Goal: Task Accomplishment & Management: Complete application form

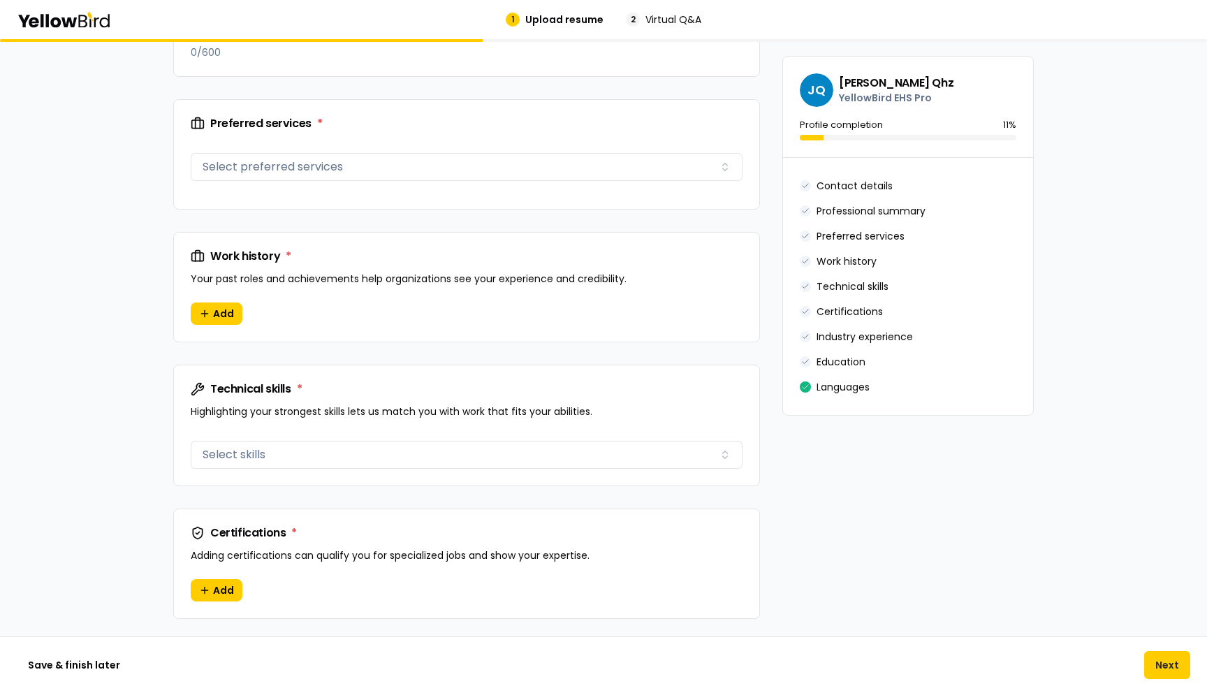
scroll to position [822, 0]
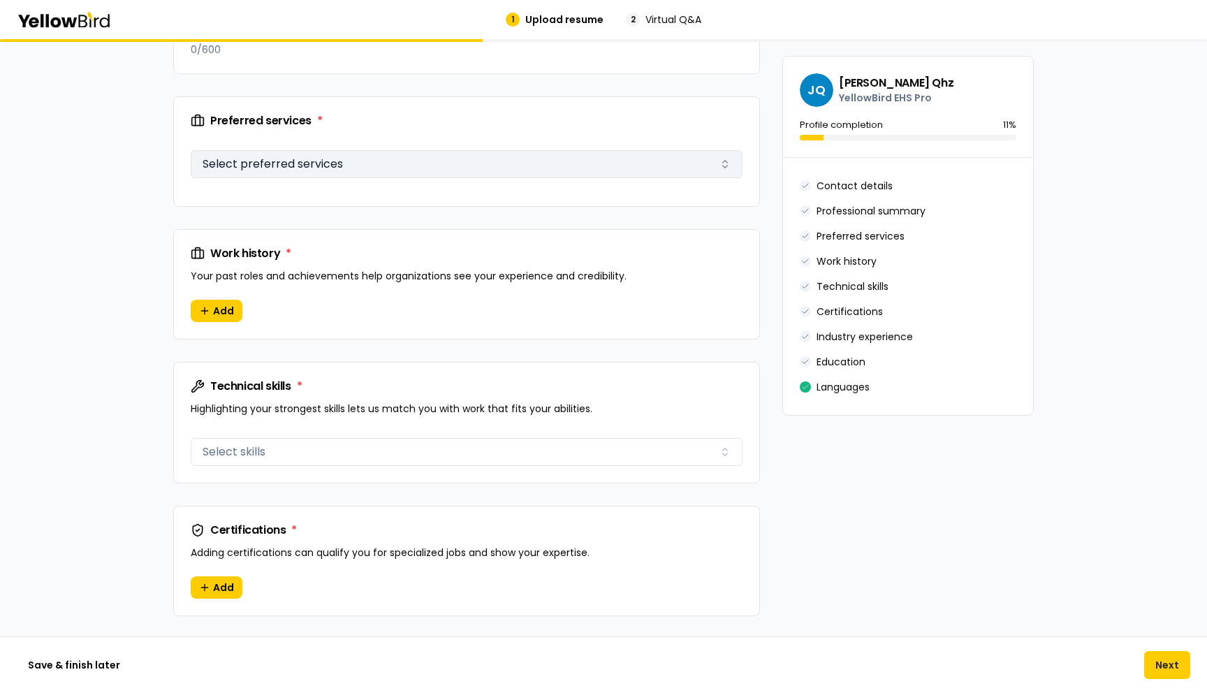
click at [367, 159] on button "Select preferred services" at bounding box center [467, 164] width 552 height 28
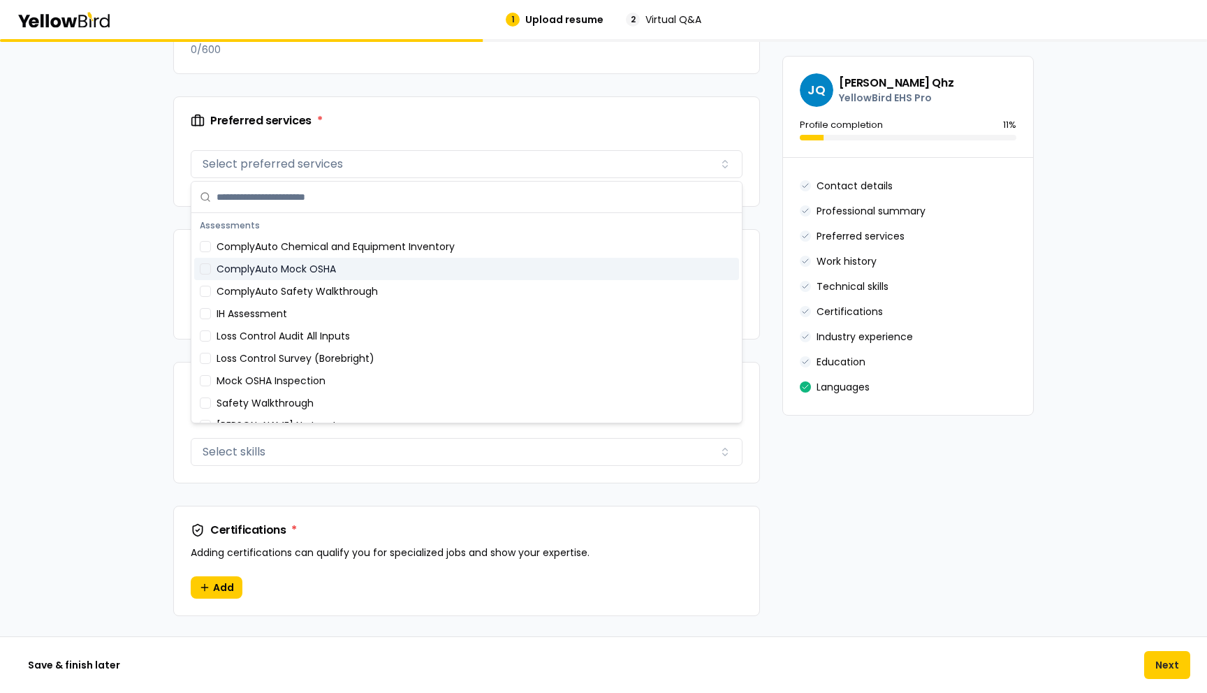
click at [344, 271] on div "ComplyAuto Mock OSHA" at bounding box center [466, 269] width 545 height 22
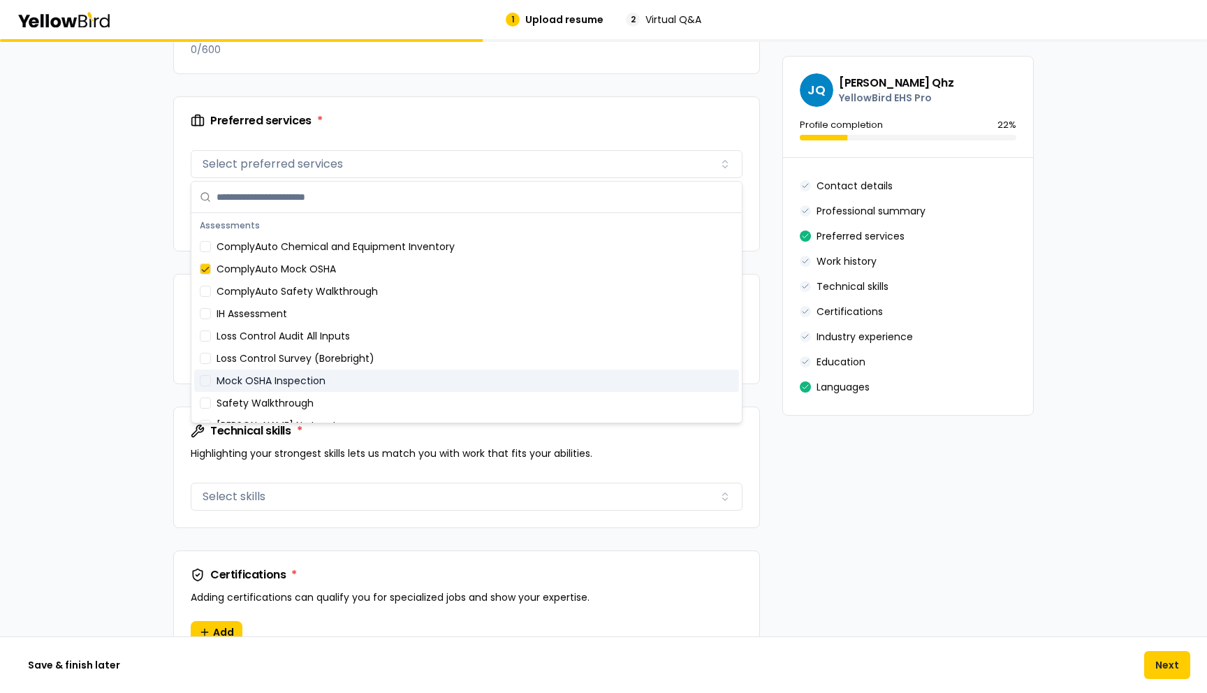
click at [321, 381] on div "Mock OSHA Inspection" at bounding box center [466, 381] width 545 height 22
click at [122, 363] on div "**********" at bounding box center [603, 230] width 1207 height 2026
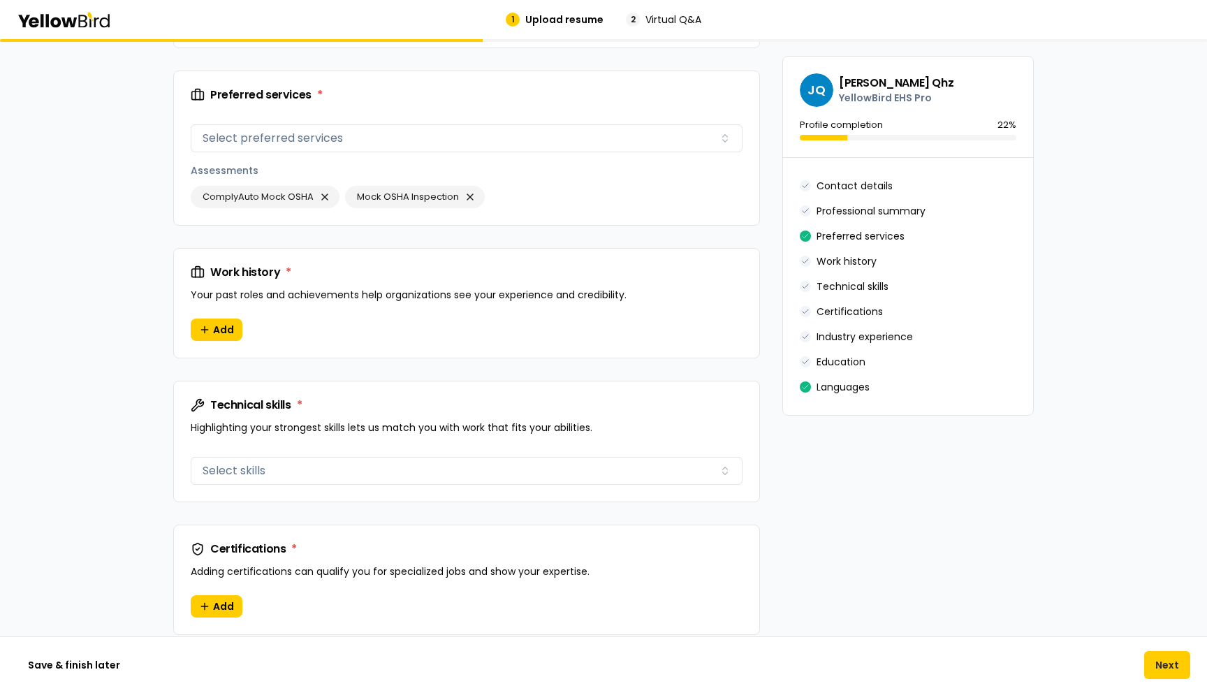
scroll to position [871, 0]
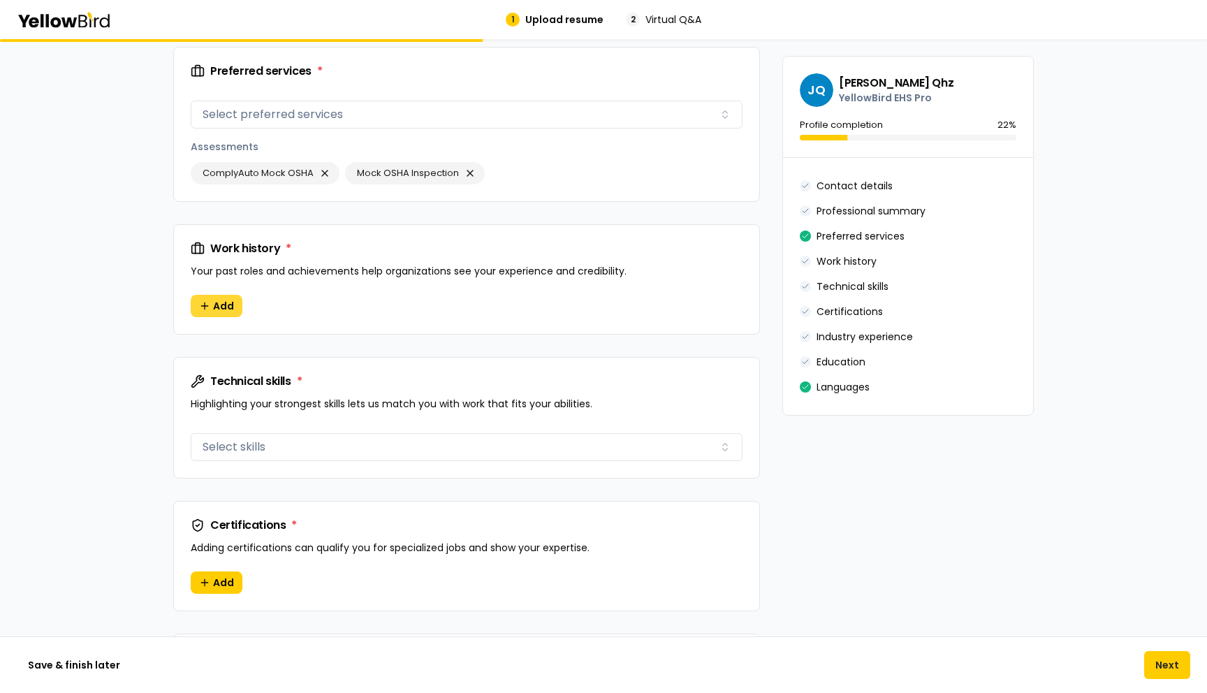
click at [216, 308] on span "Add" at bounding box center [223, 306] width 21 height 14
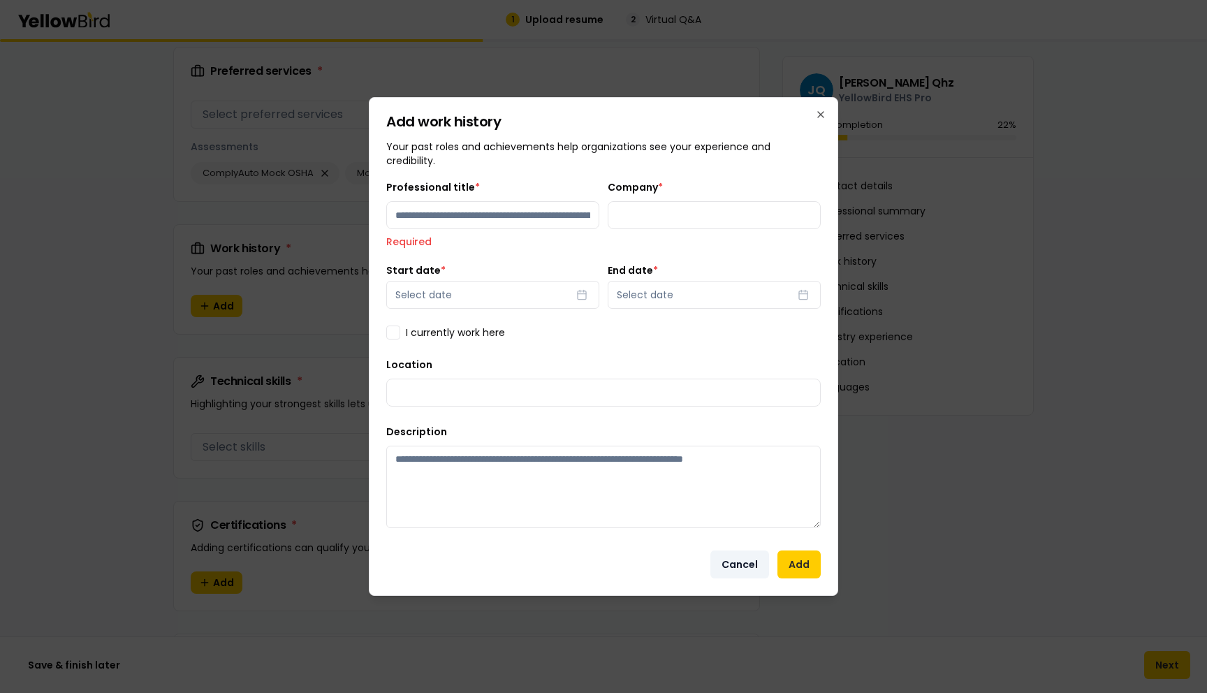
click at [739, 553] on button "Cancel" at bounding box center [740, 565] width 59 height 28
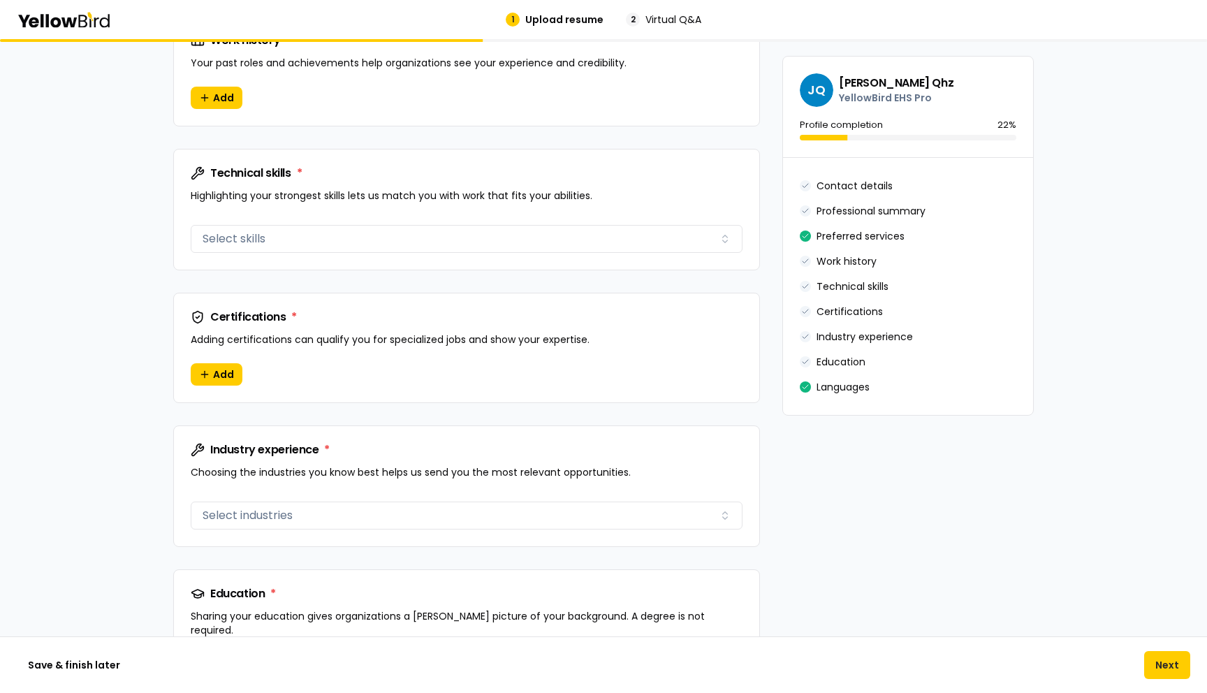
scroll to position [1090, 0]
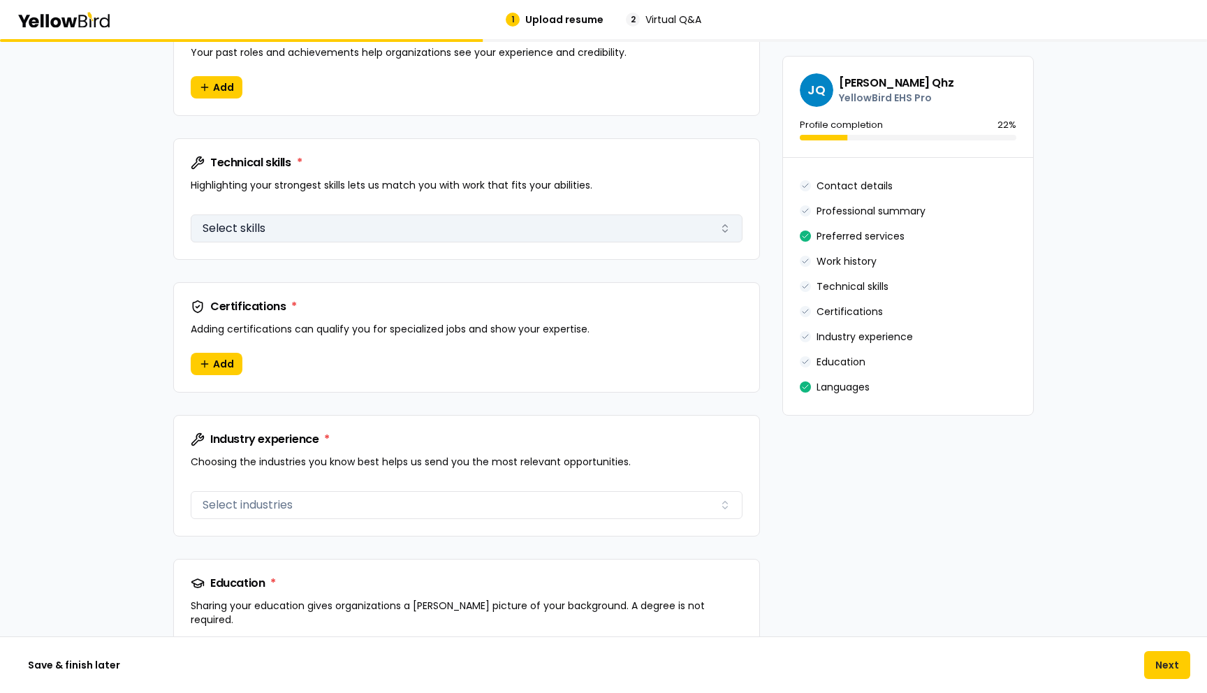
click at [463, 229] on button "Select skills" at bounding box center [467, 228] width 552 height 28
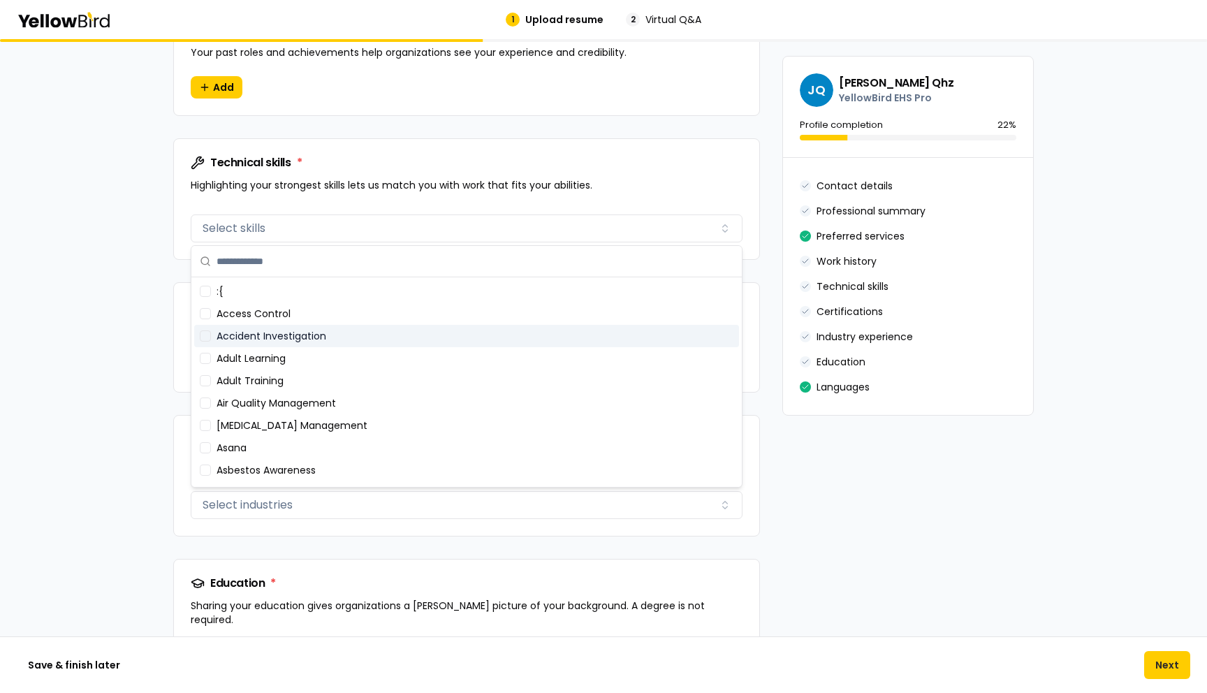
click at [419, 346] on div "Accident Investigation" at bounding box center [466, 336] width 545 height 22
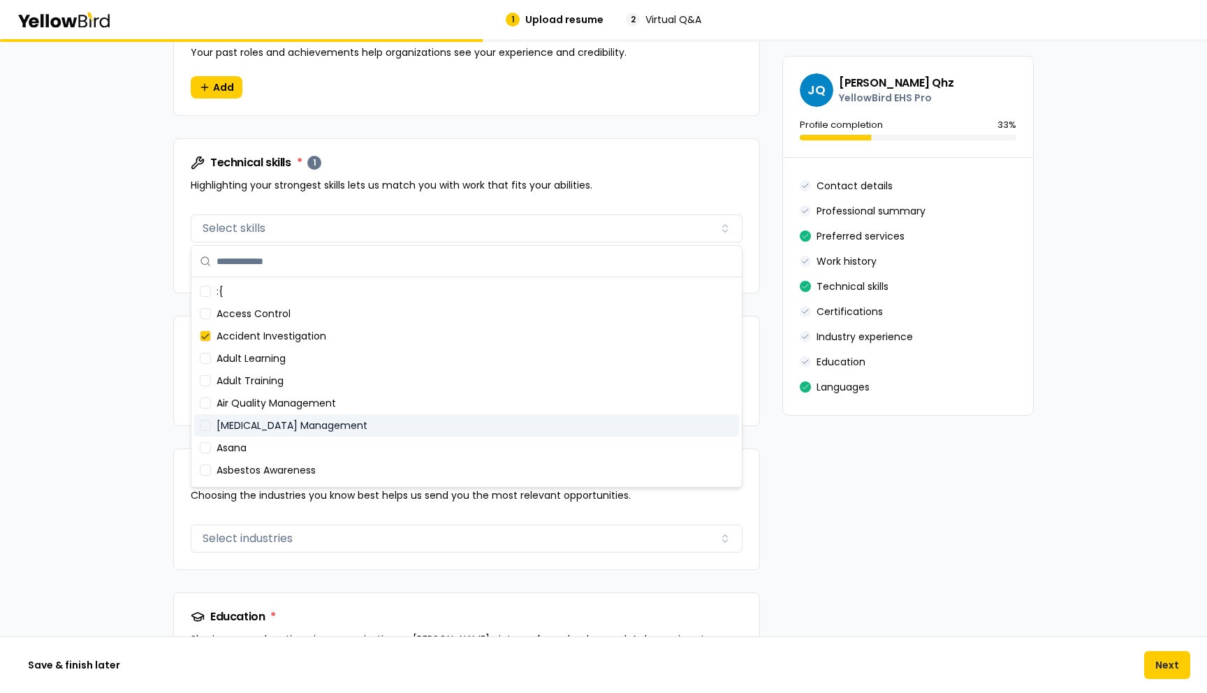
click at [415, 426] on div "[MEDICAL_DATA] Management" at bounding box center [466, 425] width 545 height 22
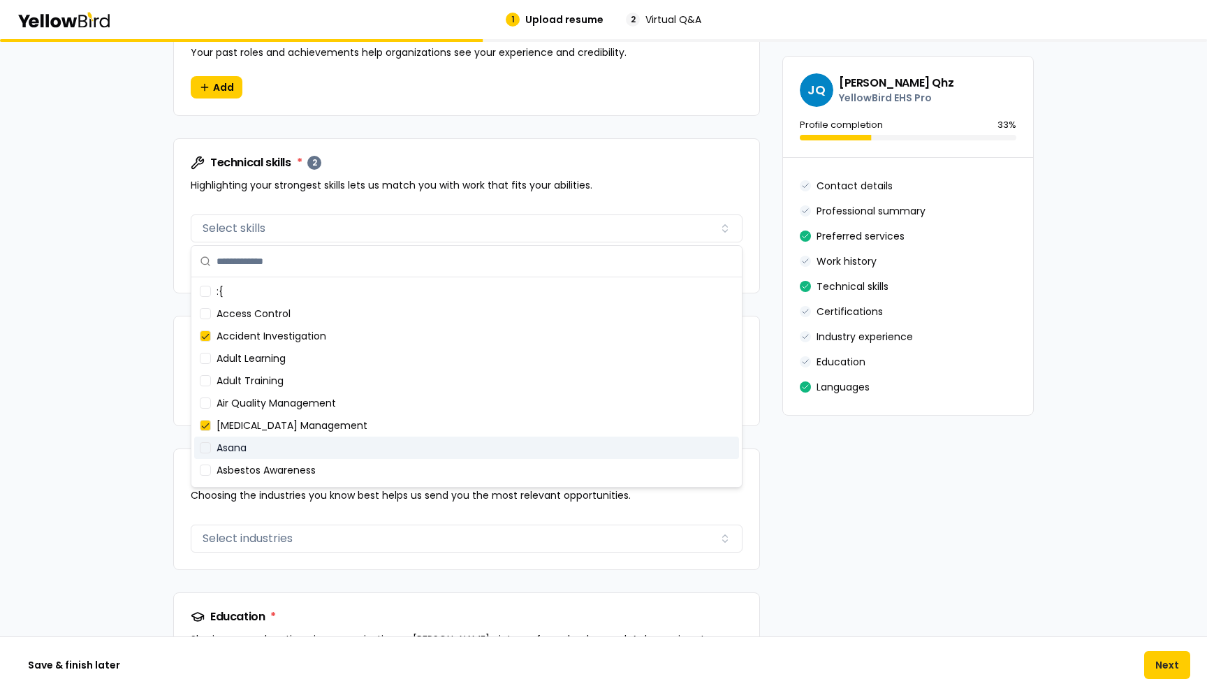
click at [415, 458] on div "Asana" at bounding box center [466, 448] width 545 height 22
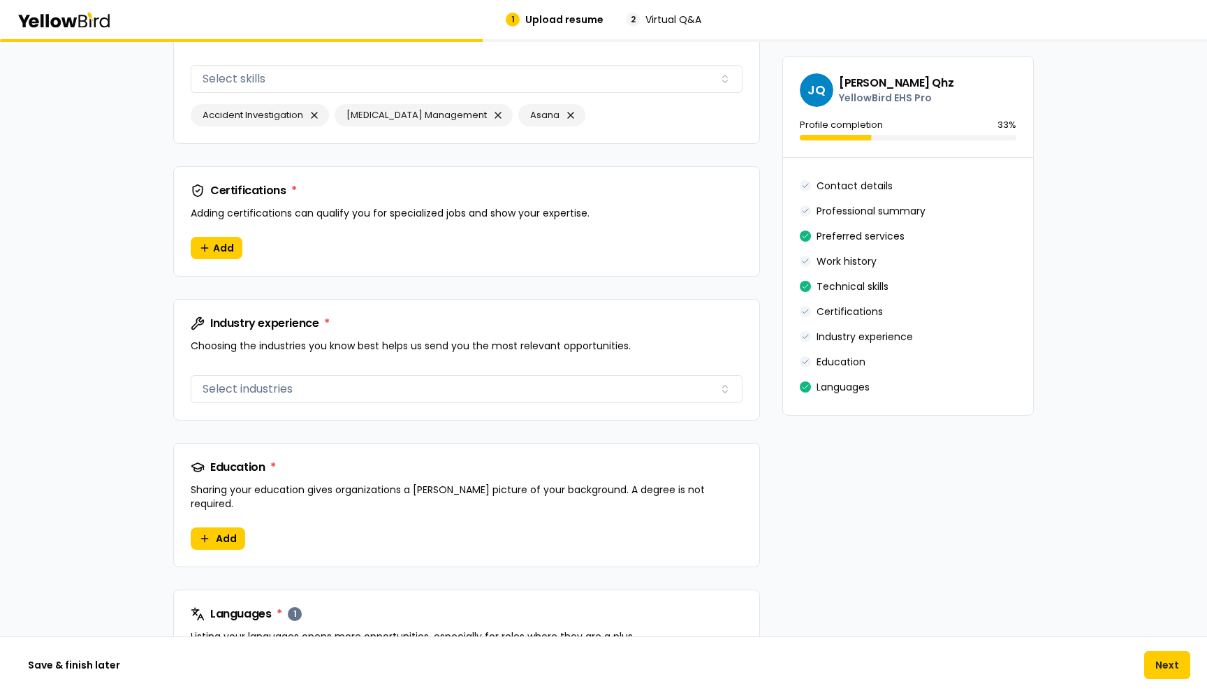
scroll to position [1238, 0]
click at [265, 375] on div "Industry experience Select industries" at bounding box center [467, 388] width 552 height 34
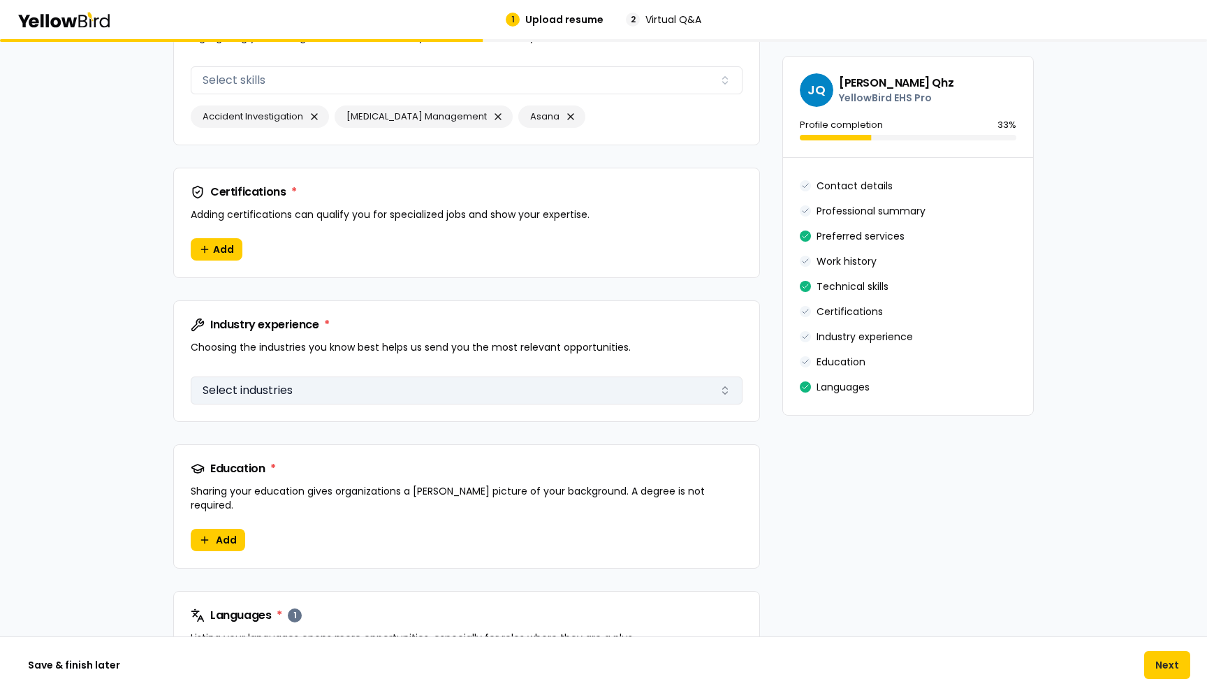
click at [265, 383] on button "Select industries" at bounding box center [467, 391] width 552 height 28
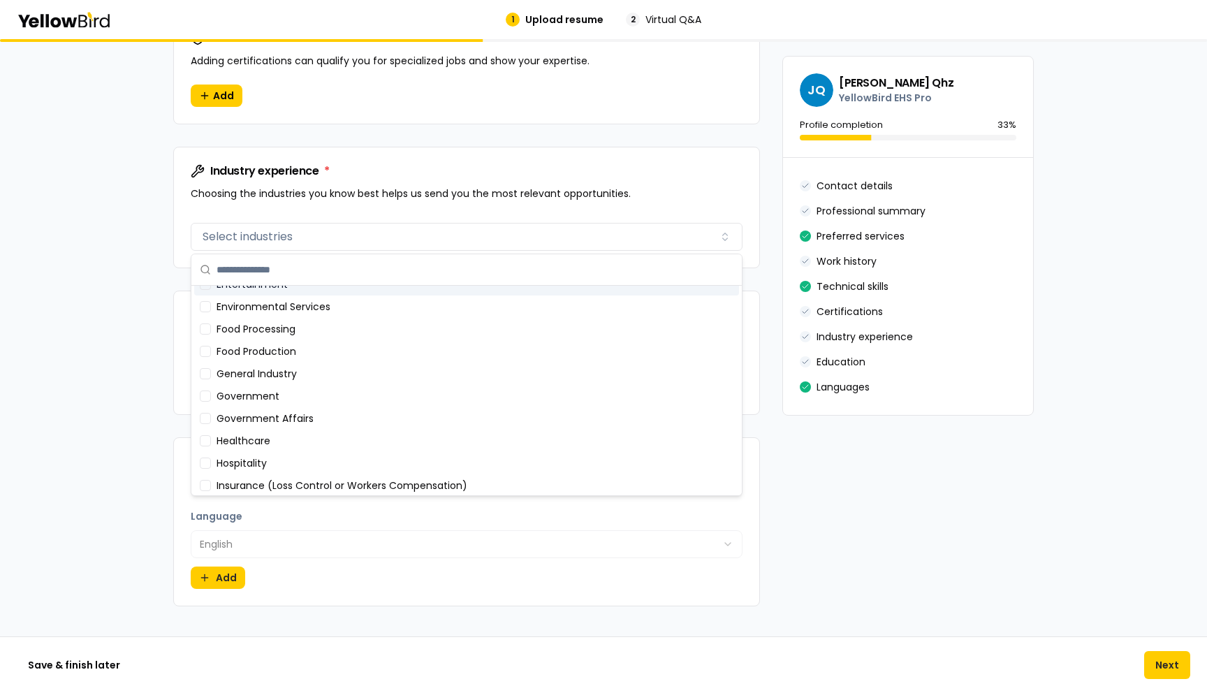
scroll to position [224, 0]
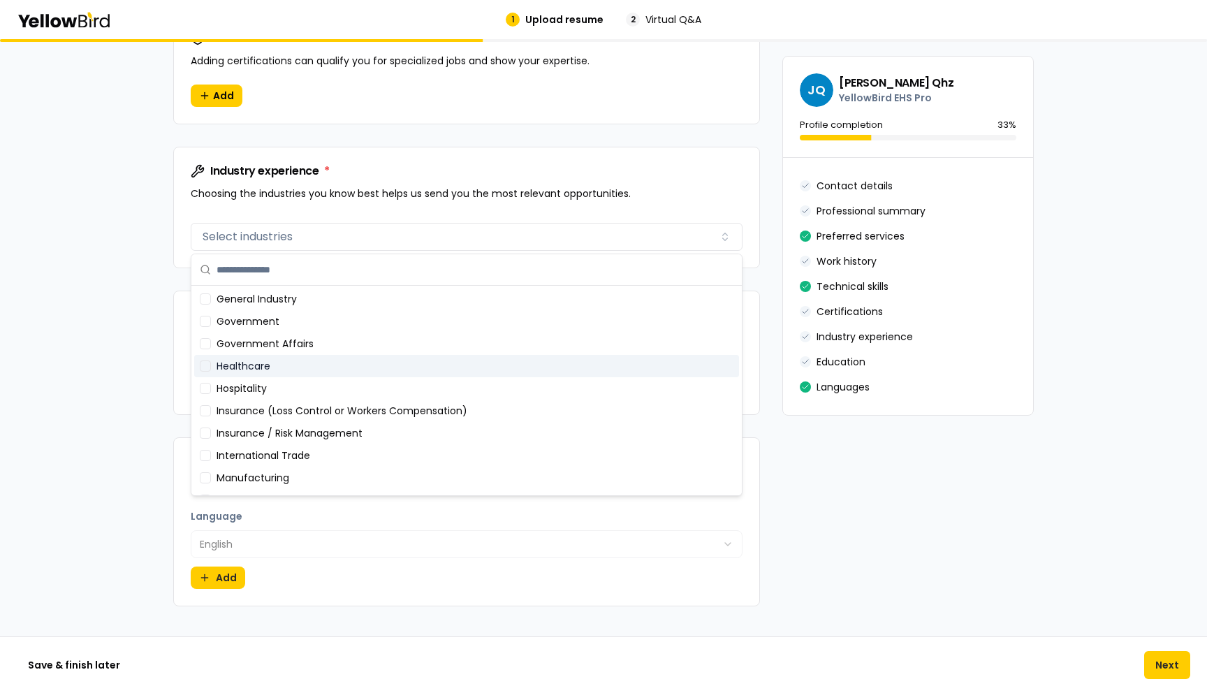
click at [279, 358] on div "Healthcare" at bounding box center [466, 366] width 545 height 22
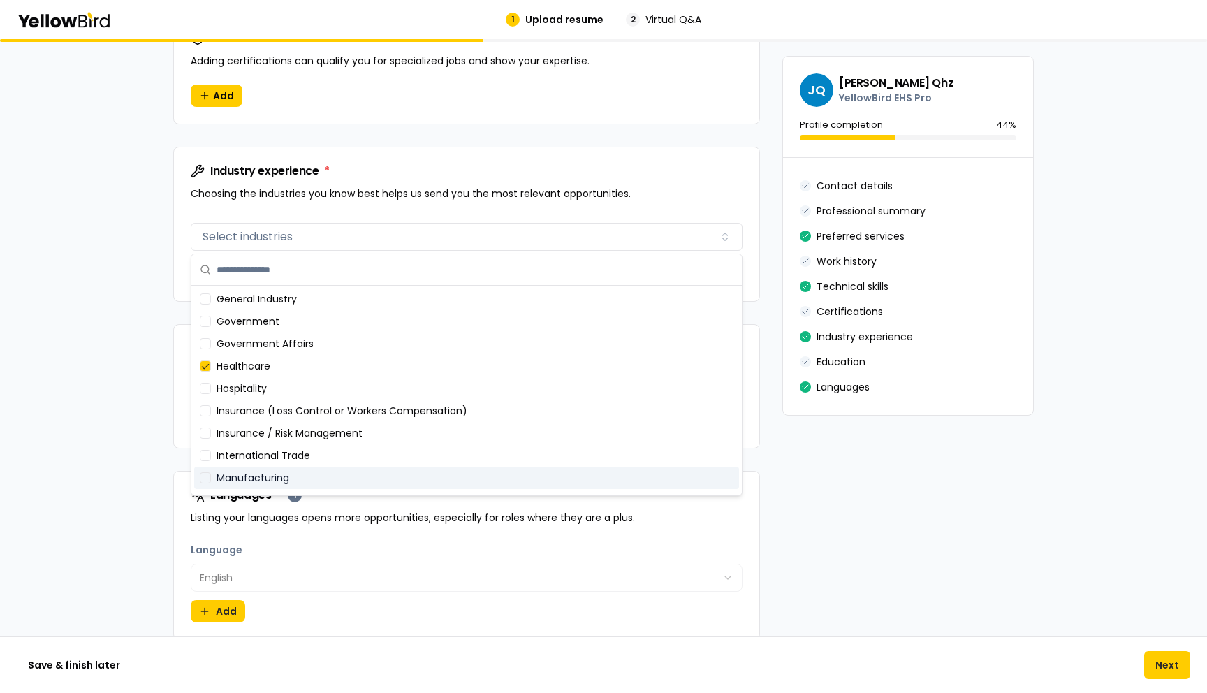
click at [279, 483] on div "Manufacturing" at bounding box center [466, 478] width 545 height 22
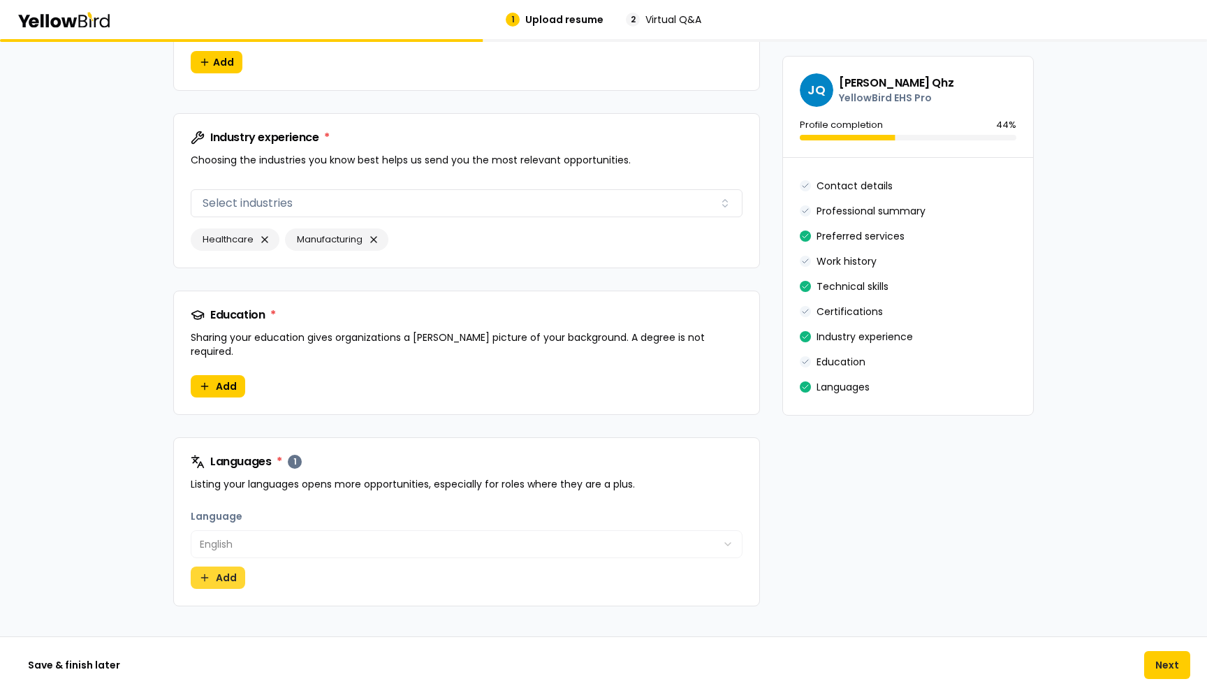
click at [231, 567] on button "Add" at bounding box center [218, 578] width 54 height 22
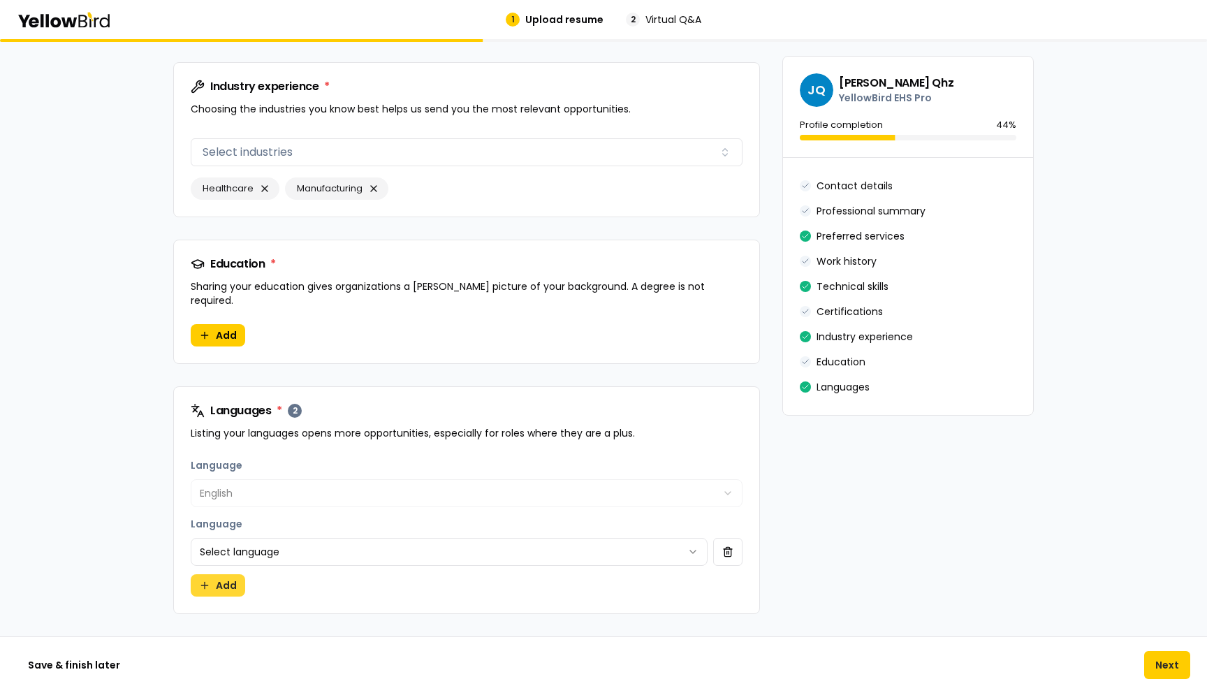
scroll to position [1484, 0]
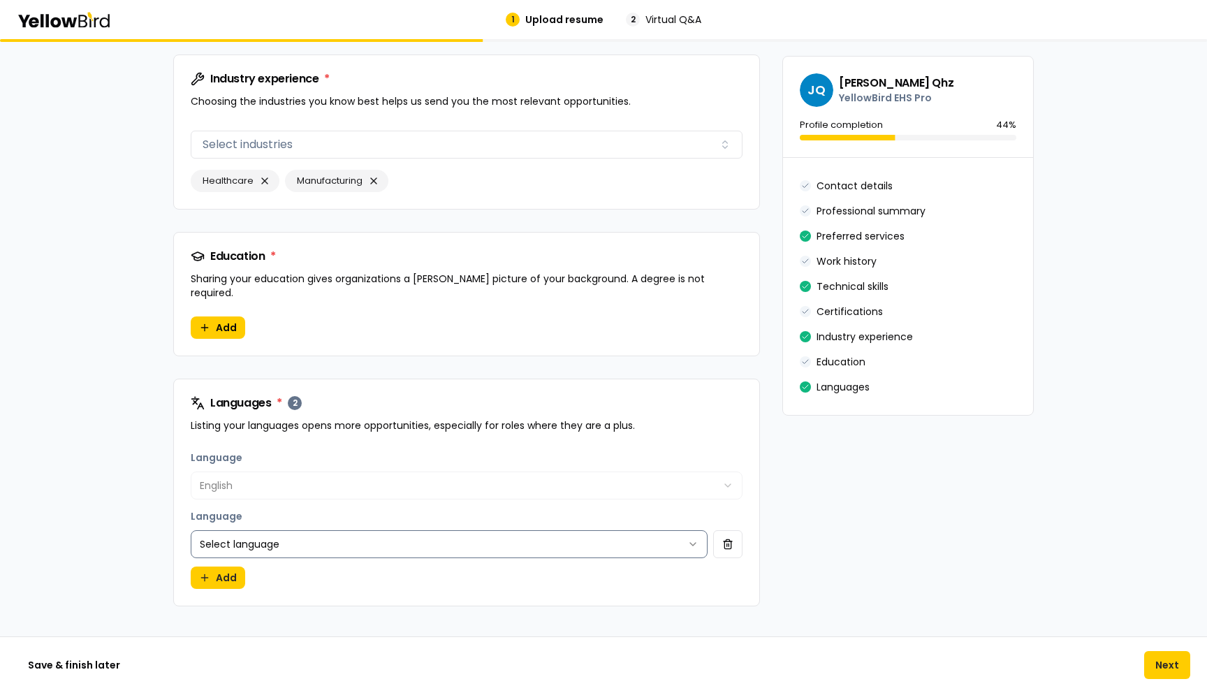
click at [311, 533] on html "**********" at bounding box center [603, 346] width 1207 height 693
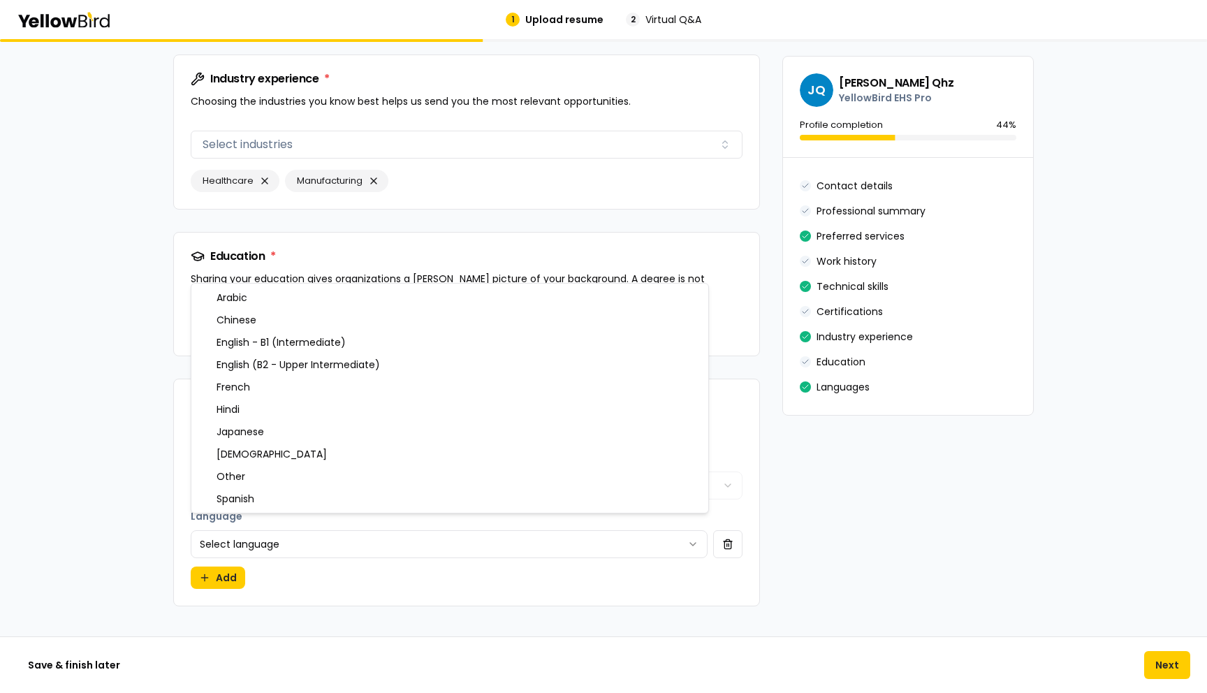
select select "******"
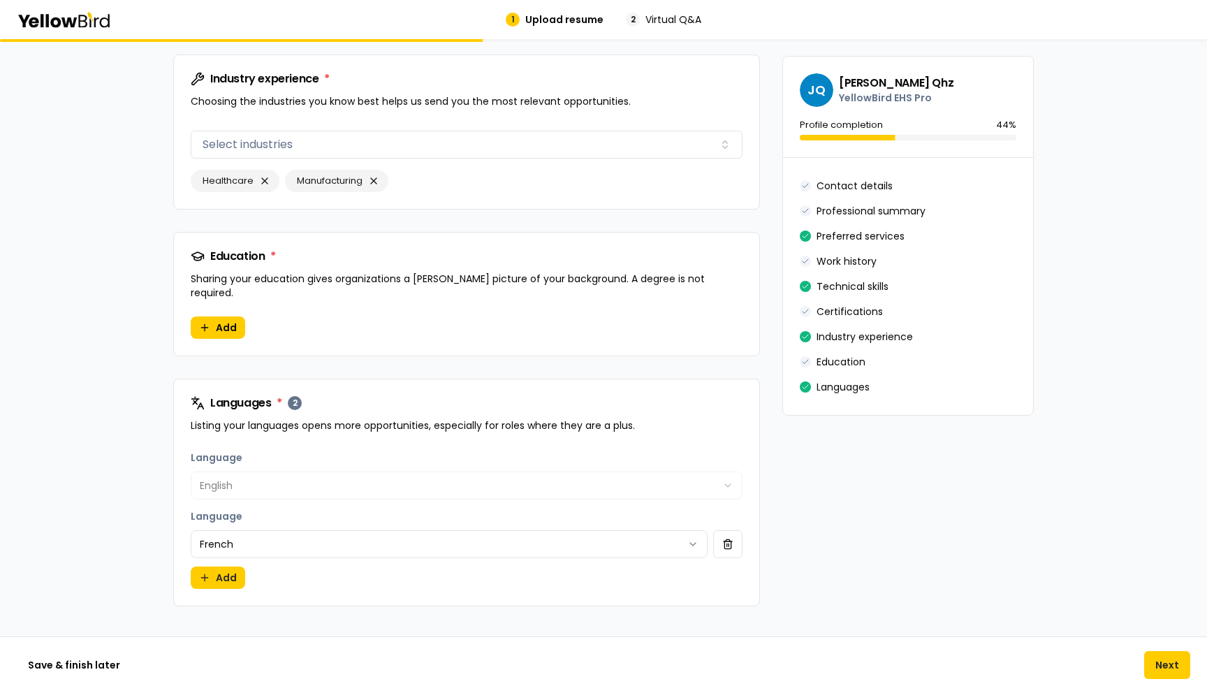
click at [326, 576] on div "**********" at bounding box center [466, 527] width 585 height 157
click at [235, 567] on button "Add" at bounding box center [218, 578] width 54 height 22
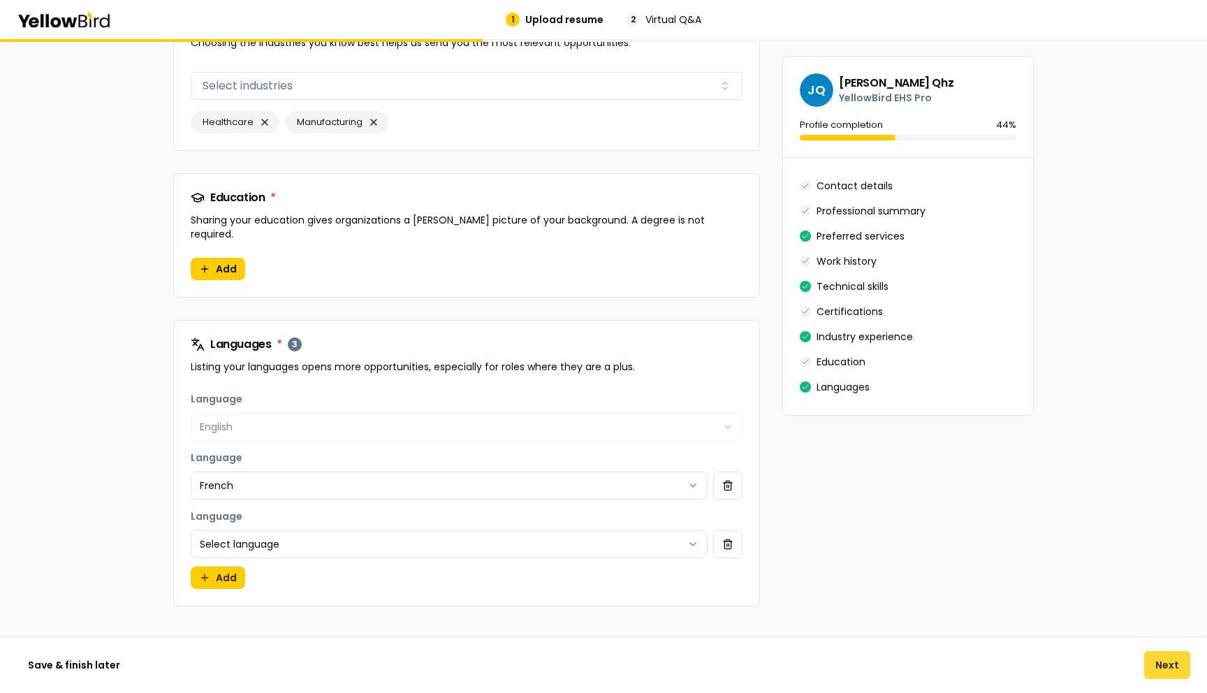
click at [1169, 663] on button "Next" at bounding box center [1167, 665] width 46 height 28
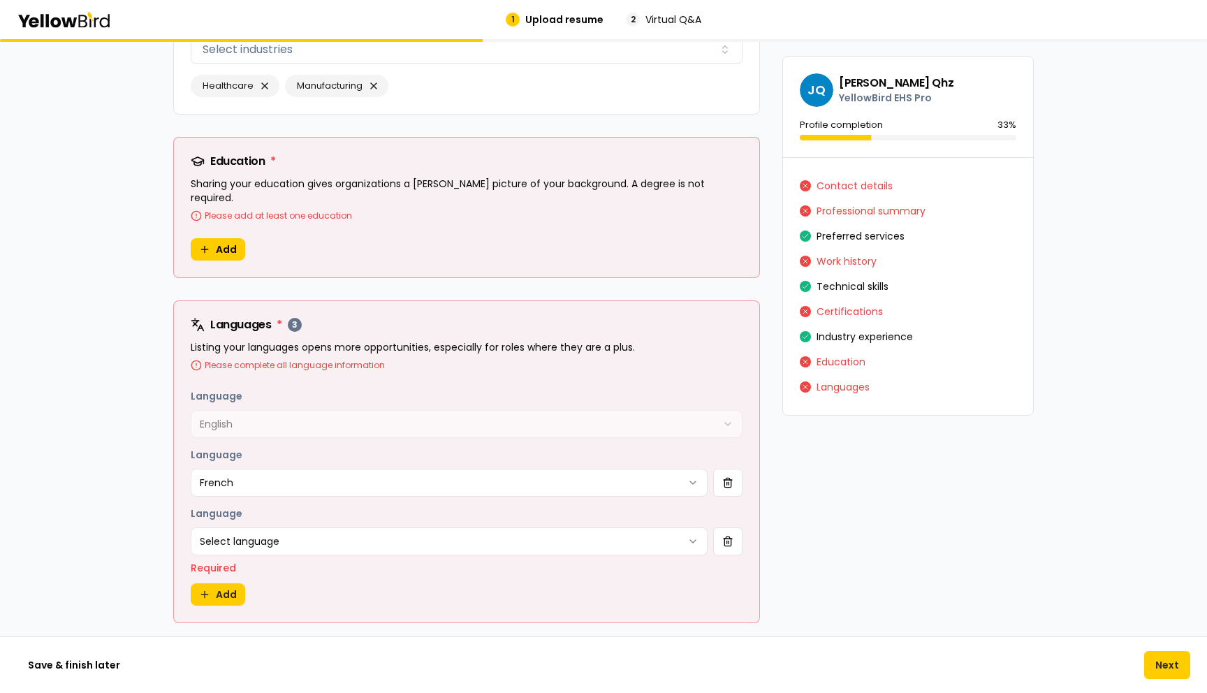
scroll to position [1761, 0]
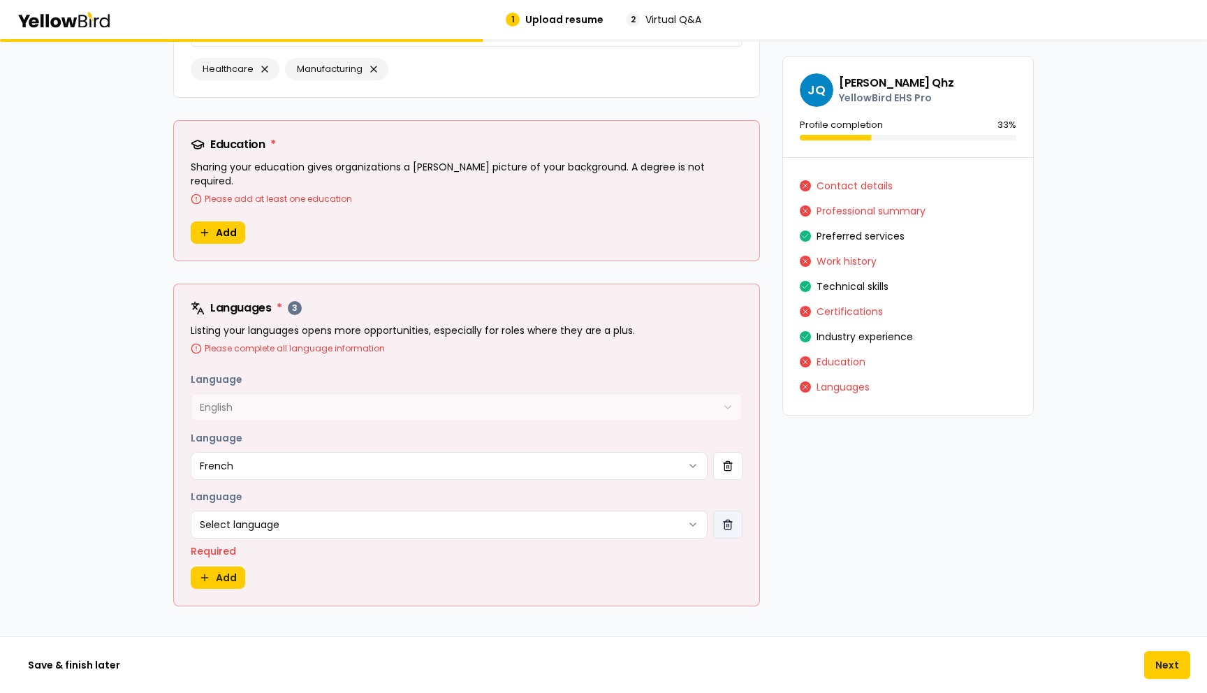
click at [730, 511] on button "button" at bounding box center [727, 525] width 29 height 28
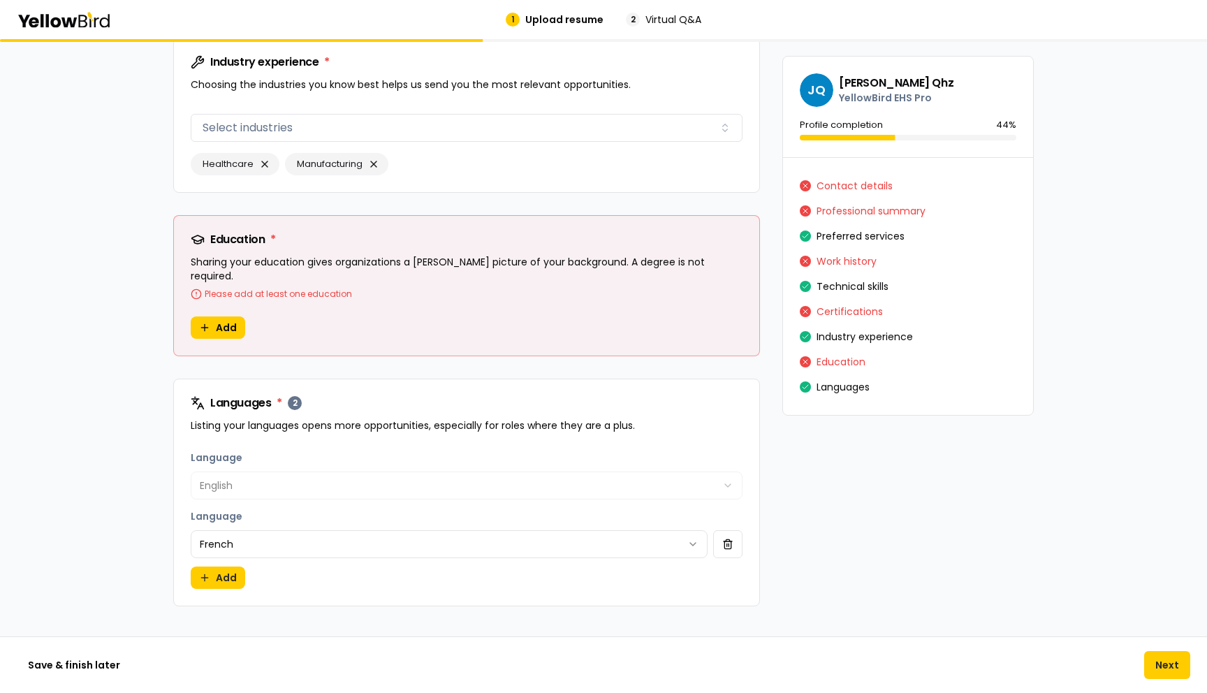
scroll to position [1638, 0]
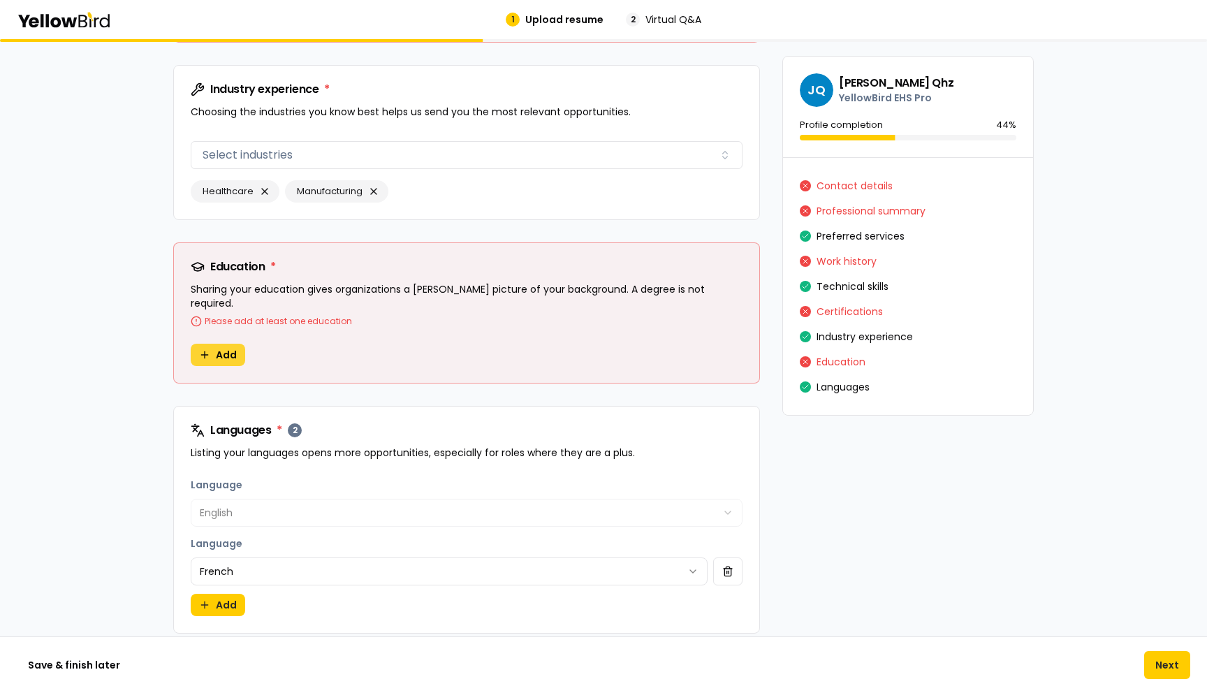
click at [214, 344] on button "Add" at bounding box center [218, 355] width 54 height 22
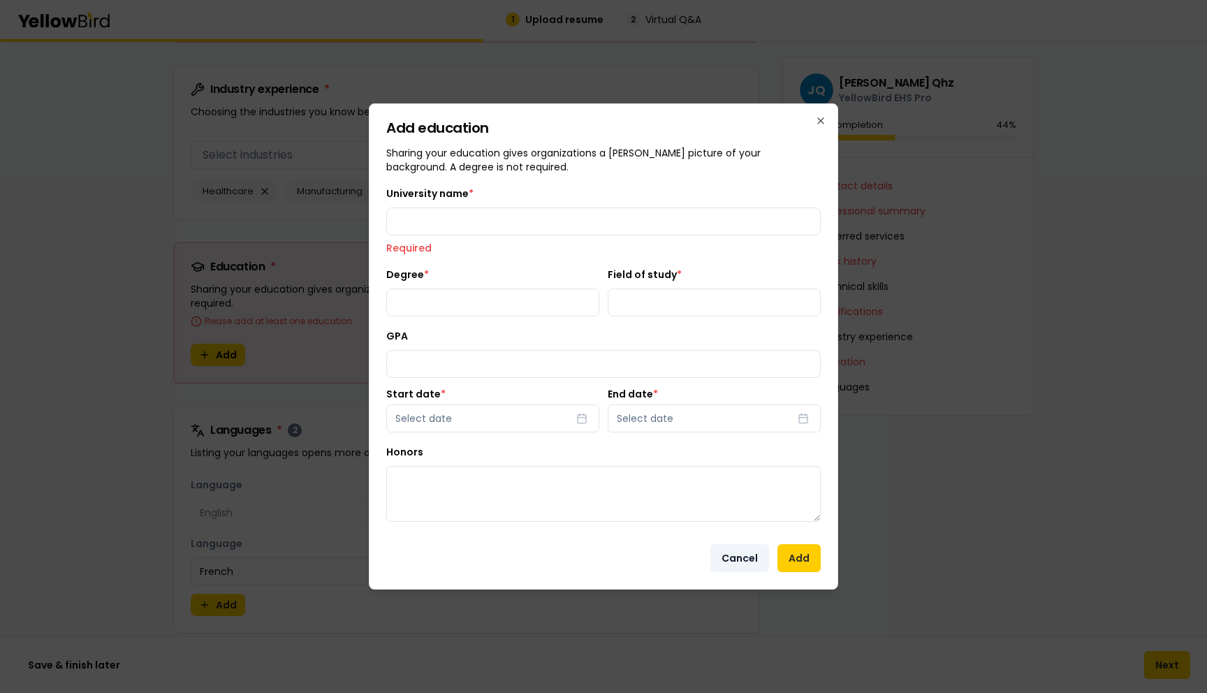
click at [733, 544] on button "Cancel" at bounding box center [740, 558] width 59 height 28
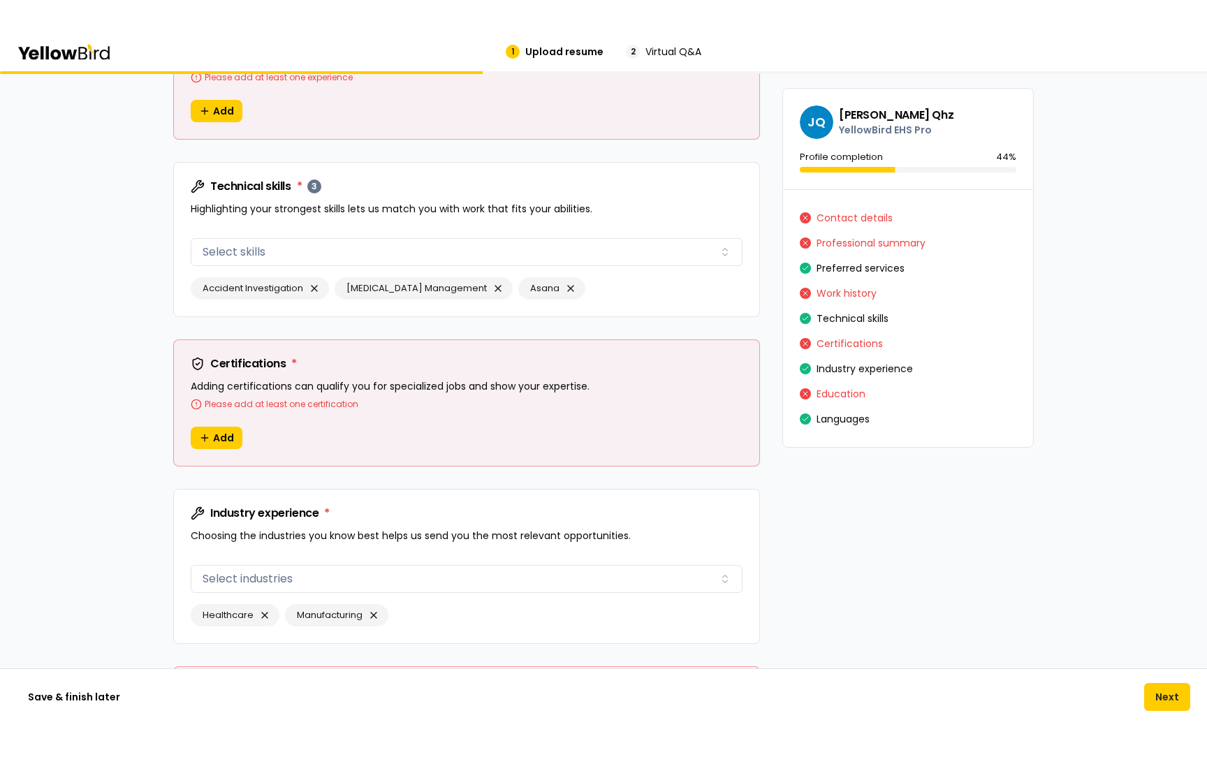
scroll to position [1246, 0]
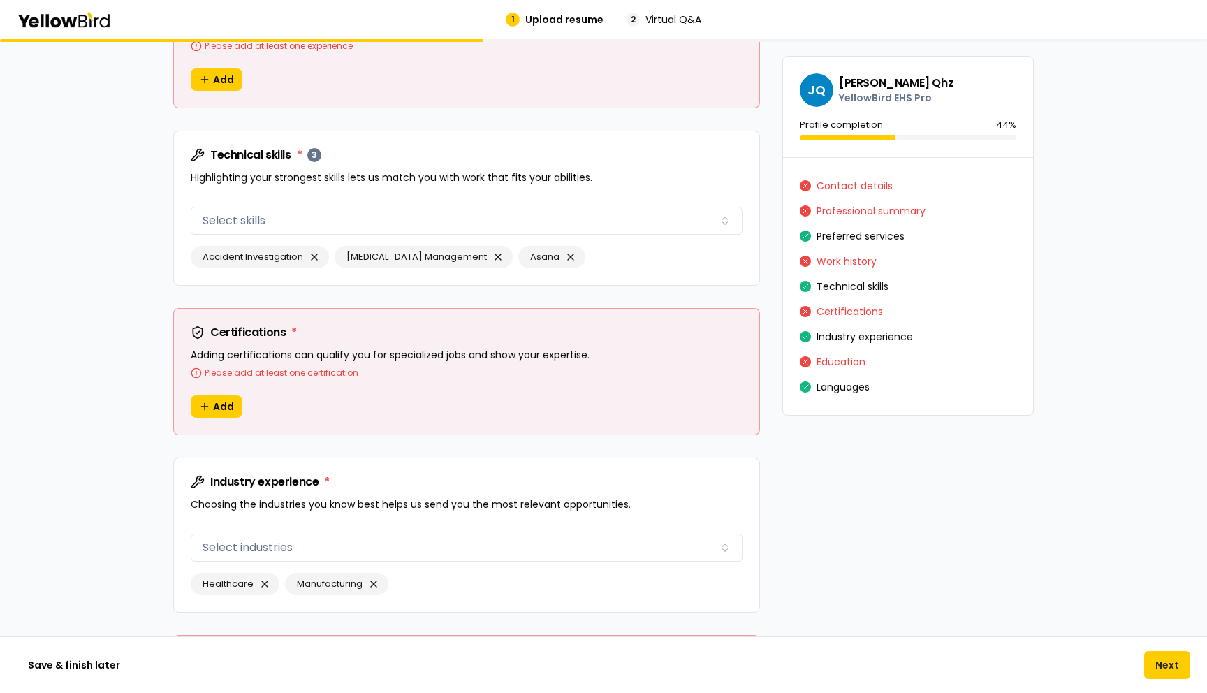
click at [844, 285] on button "Technical skills" at bounding box center [853, 286] width 72 height 22
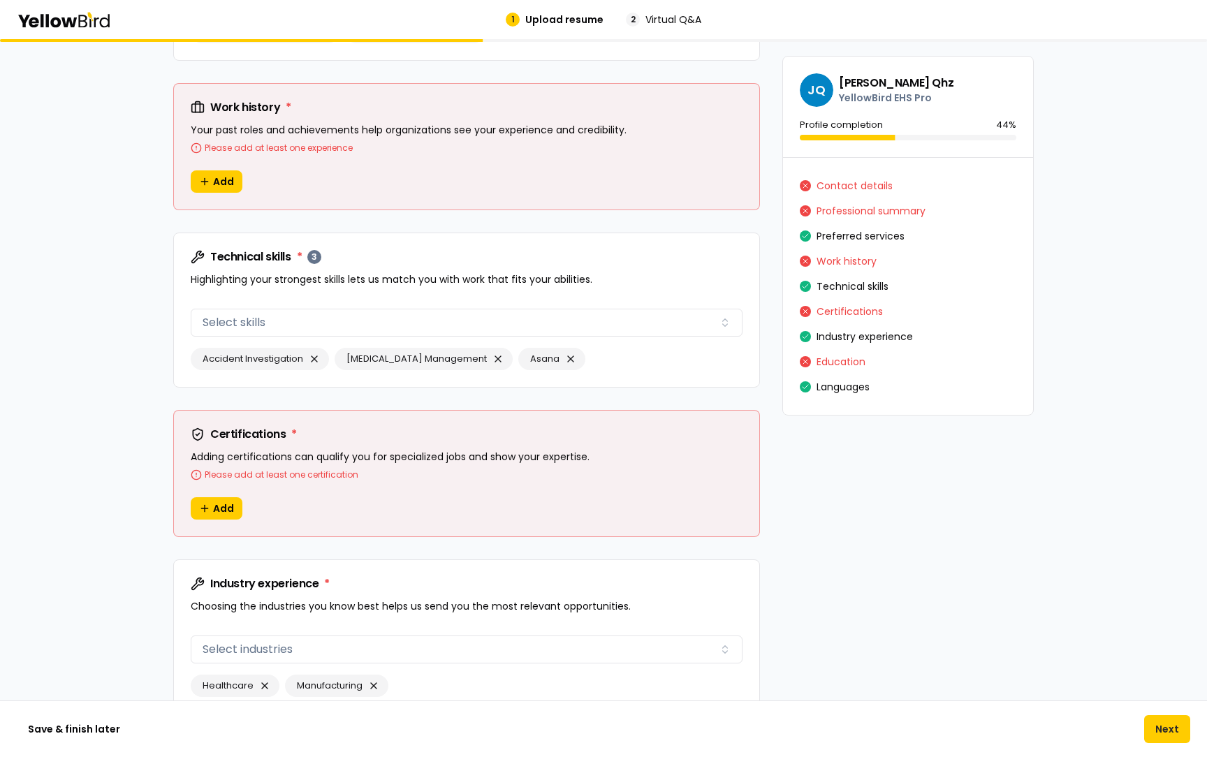
scroll to position [1142, 0]
click at [316, 360] on button "button" at bounding box center [314, 361] width 17 height 17
click at [346, 361] on button "button" at bounding box center [354, 361] width 17 height 17
click at [244, 361] on button "button" at bounding box center [243, 361] width 17 height 17
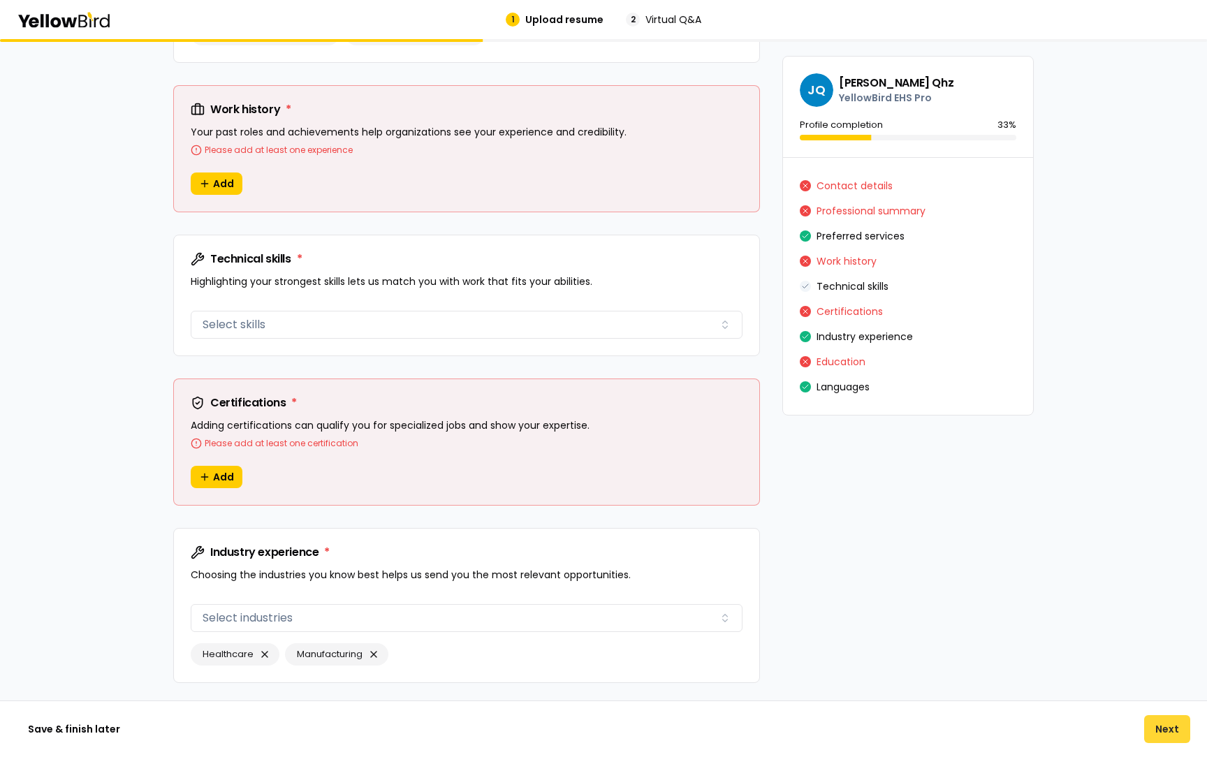
click at [1167, 692] on button "Next" at bounding box center [1167, 729] width 46 height 28
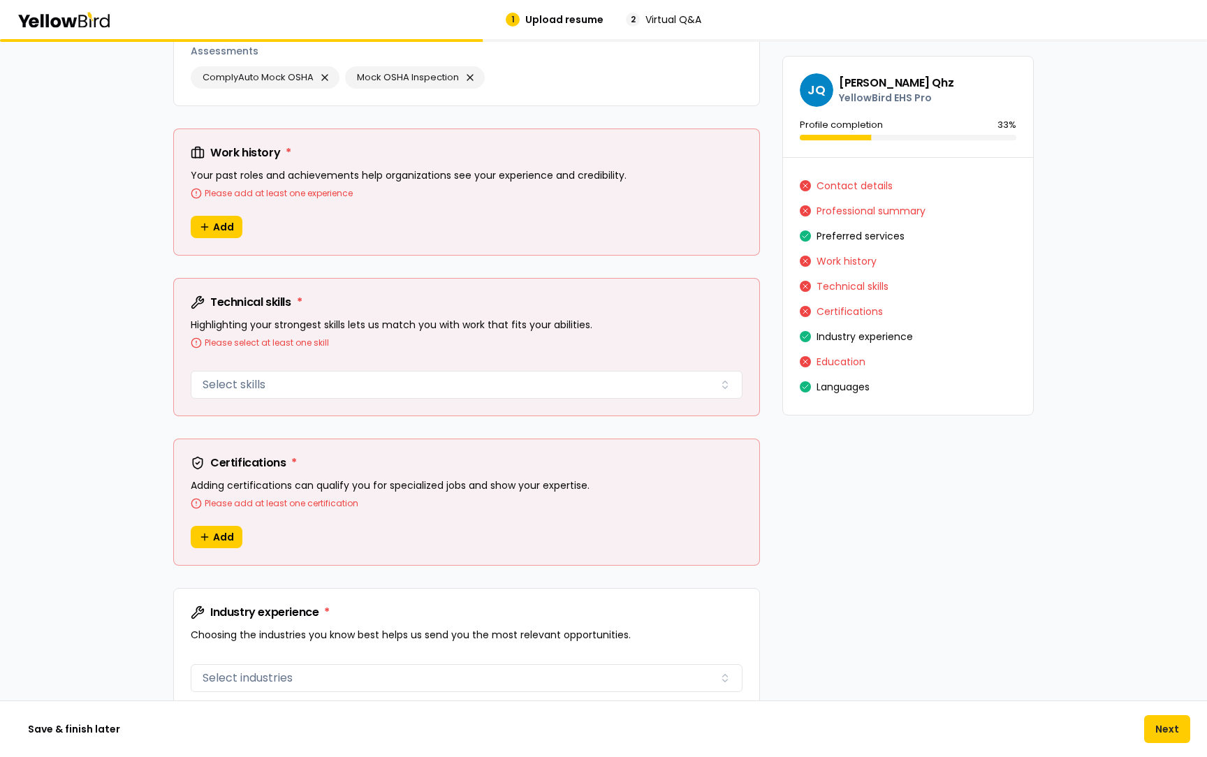
scroll to position [1096, 0]
